Goal: Information Seeking & Learning: Learn about a topic

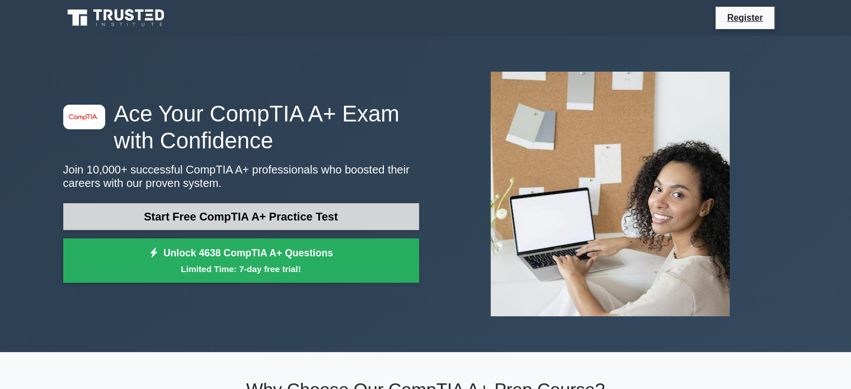
click at [193, 221] on link "Start Free CompTIA A+ Practice Test" at bounding box center [241, 216] width 356 height 27
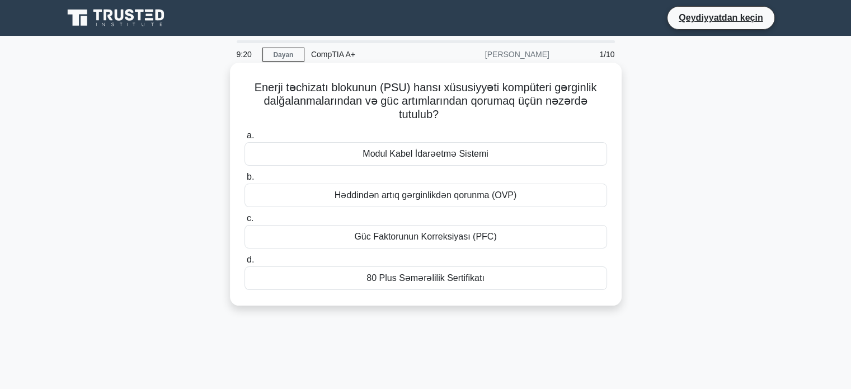
click at [410, 157] on font "Modul Kabel İdarəetmə Sistemi" at bounding box center [425, 154] width 126 height 10
click at [244, 139] on input "a. Modul Kabel İdarəetmə Sistemi" at bounding box center [244, 135] width 0 height 7
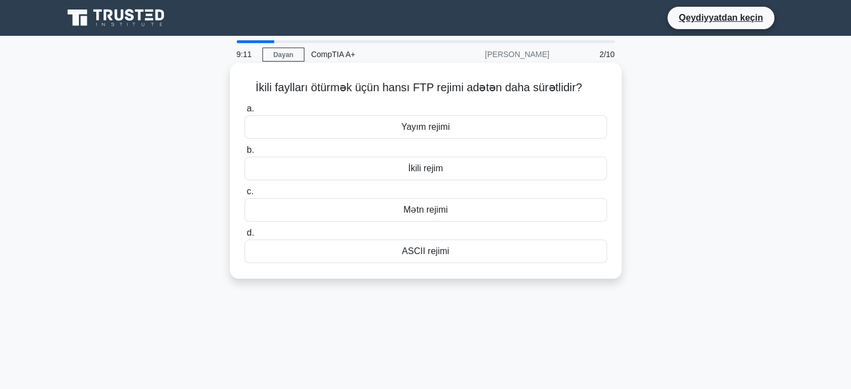
click at [428, 166] on font "İkili rejim" at bounding box center [425, 168] width 35 height 10
click at [244, 154] on input "b. İkili rejim" at bounding box center [244, 150] width 0 height 7
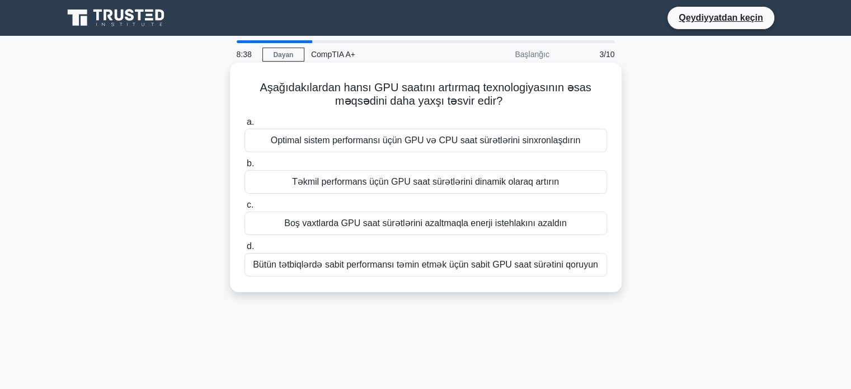
click at [475, 227] on font "Boş vaxtlarda GPU saat sürətlərini azaltmaqla enerji istehlakını azaldın" at bounding box center [425, 223] width 282 height 10
click at [244, 209] on input "c. Boş vaxtlarda GPU saat sürətlərini azaltmaqla enerji istehlakını azaldın" at bounding box center [244, 204] width 0 height 7
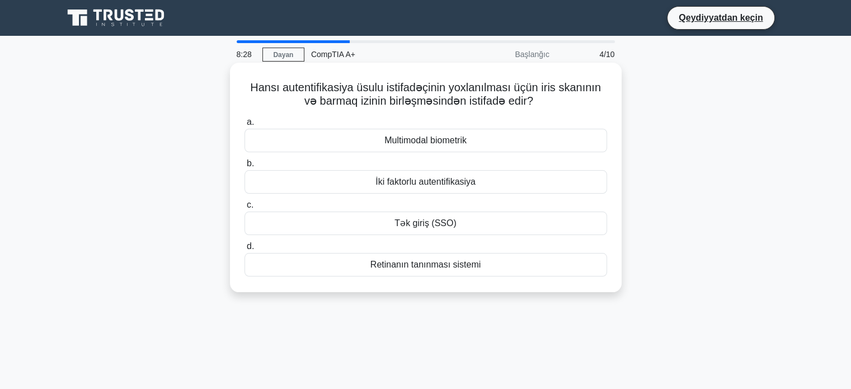
click at [451, 147] on font "Multimodal biometrik" at bounding box center [425, 140] width 82 height 13
click at [244, 126] on input "a. Multimodal biometrik" at bounding box center [244, 122] width 0 height 7
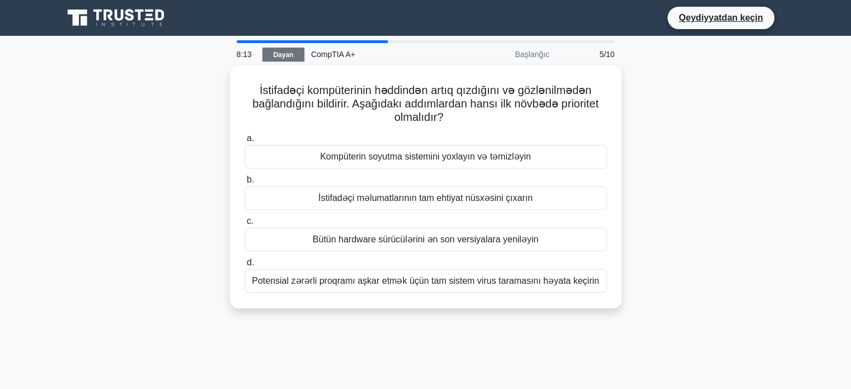
click at [272, 60] on link "Dayan" at bounding box center [283, 55] width 42 height 14
